Goal: Task Accomplishment & Management: Use online tool/utility

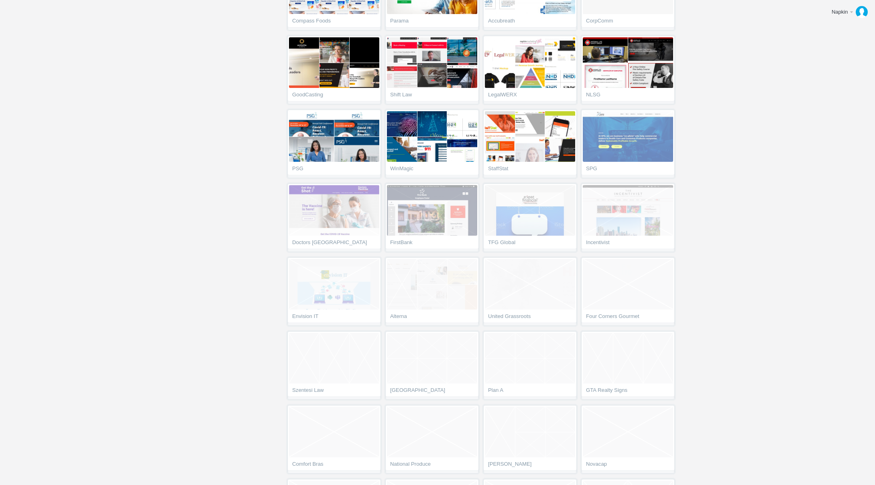
scroll to position [2061, 0]
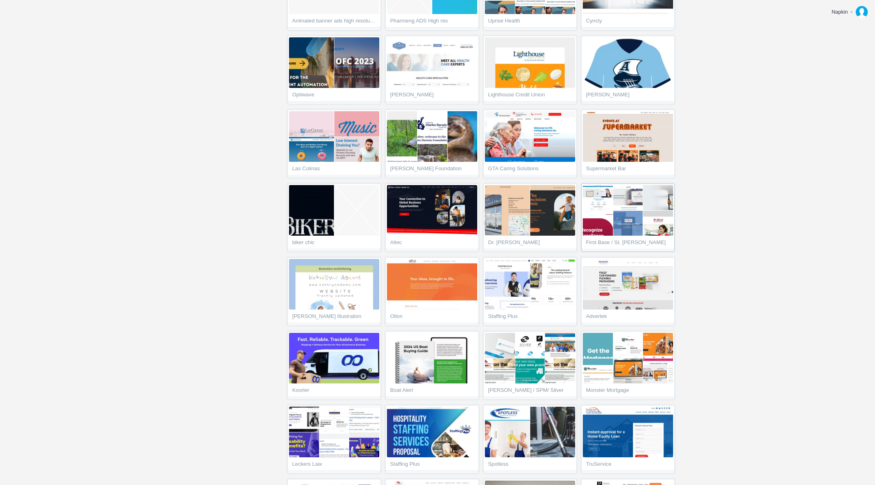
click at [620, 237] on link "First Base / St. [PERSON_NAME]" at bounding box center [628, 217] width 94 height 68
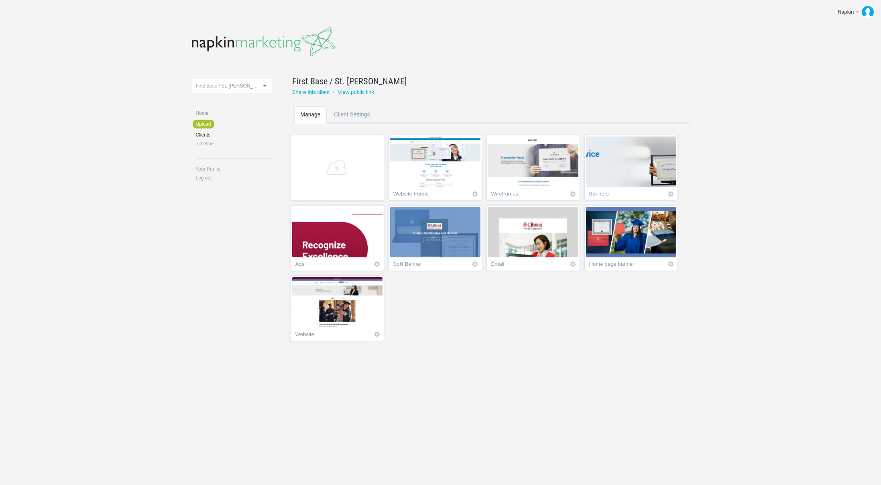
click at [355, 317] on img at bounding box center [337, 302] width 90 height 51
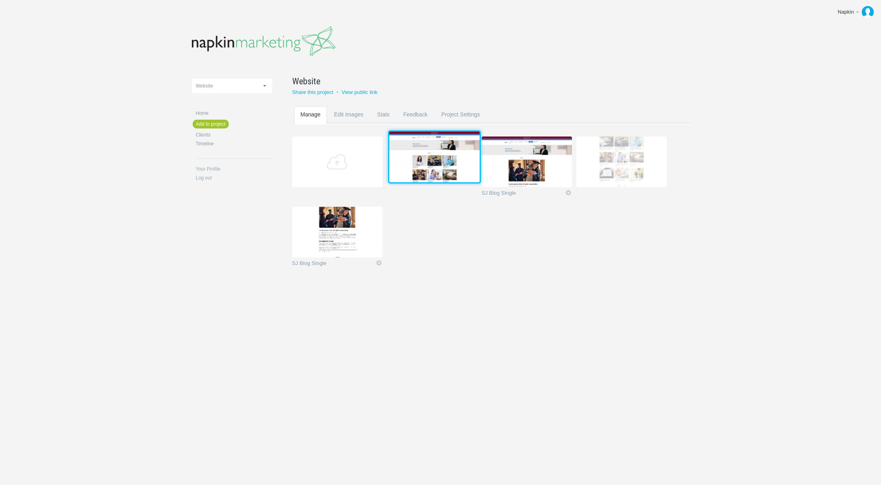
drag, startPoint x: 499, startPoint y: 168, endPoint x: 408, endPoint y: 164, distance: 91.6
click at [406, 163] on img at bounding box center [434, 157] width 90 height 51
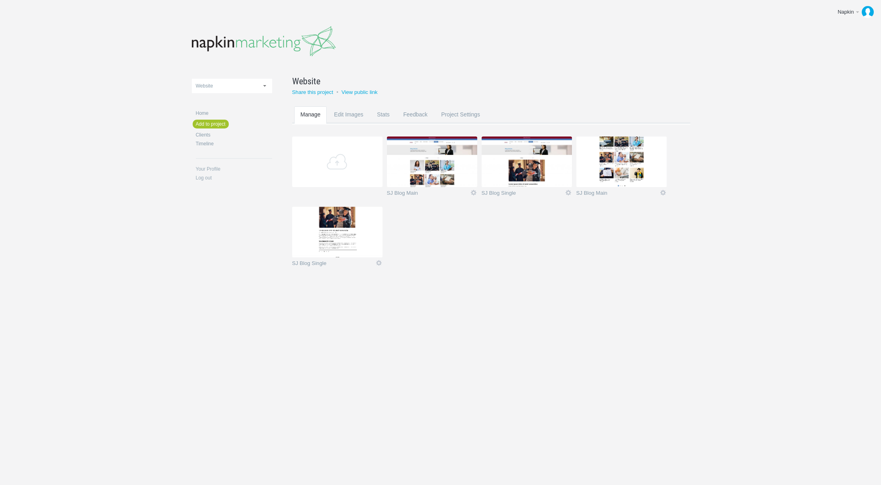
click at [506, 265] on section "Add SJ Blog Main Icon Rename Edit / Replace Remove Delete Yeah I'm sure SJ Blog…" at bounding box center [497, 206] width 410 height 140
click at [780, 73] on body "Napkin Edit profile Log out Upload 11-1 & 11-2 2016 eNews Redesign 2021 Templat…" at bounding box center [440, 242] width 881 height 485
